Goal: Task Accomplishment & Management: Manage account settings

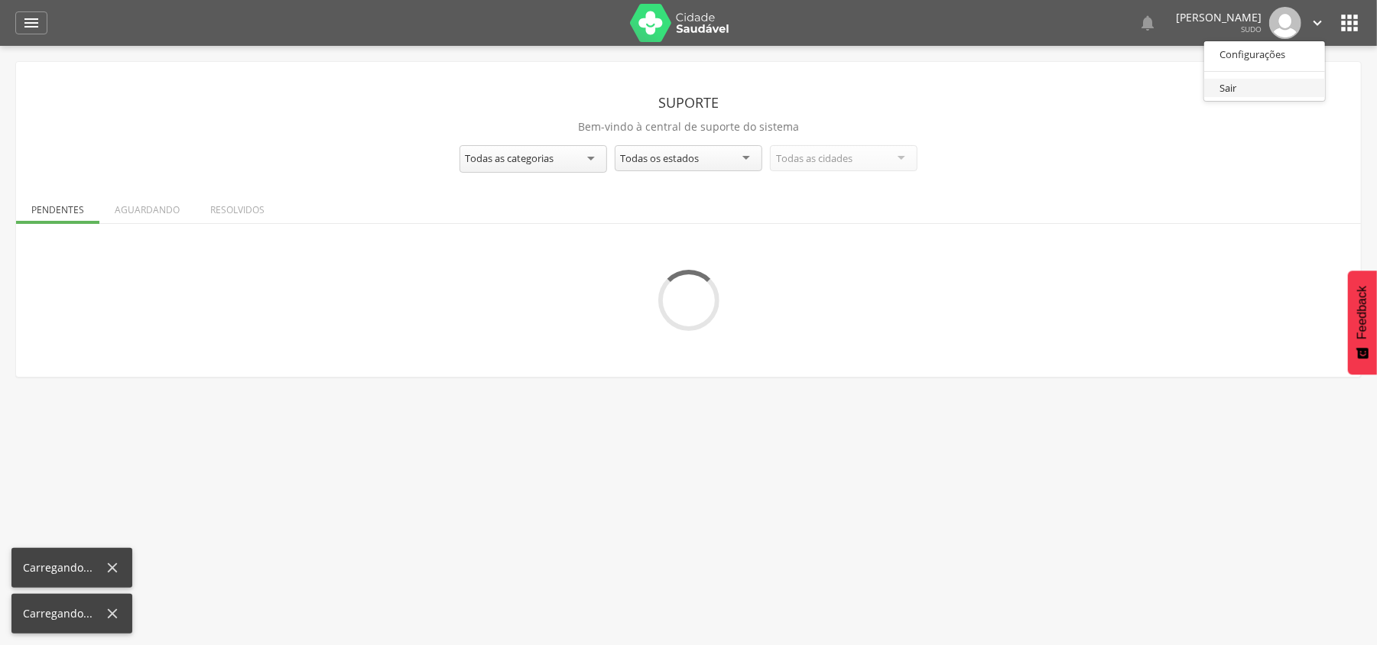
click at [1224, 81] on link "Sair" at bounding box center [1265, 88] width 121 height 19
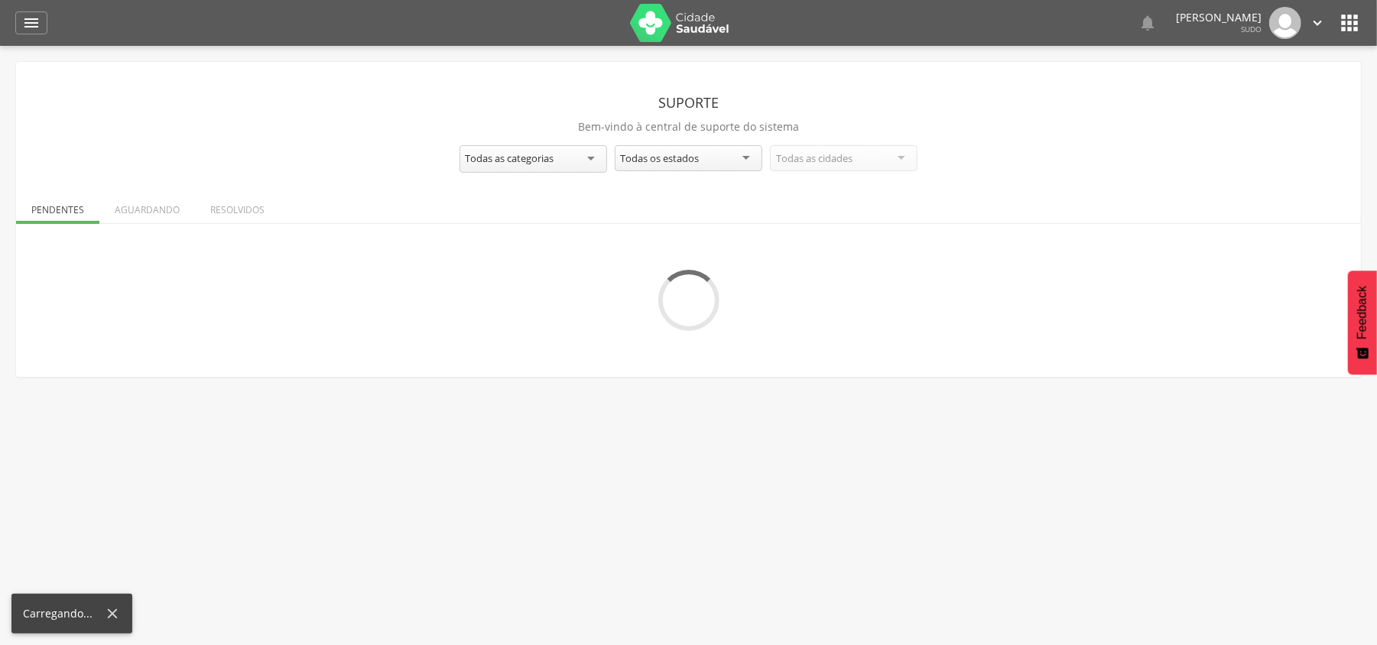
click at [1312, 19] on icon "" at bounding box center [1317, 23] width 17 height 17
click at [1236, 80] on link "Sair" at bounding box center [1265, 88] width 121 height 19
